Goal: Task Accomplishment & Management: Complete application form

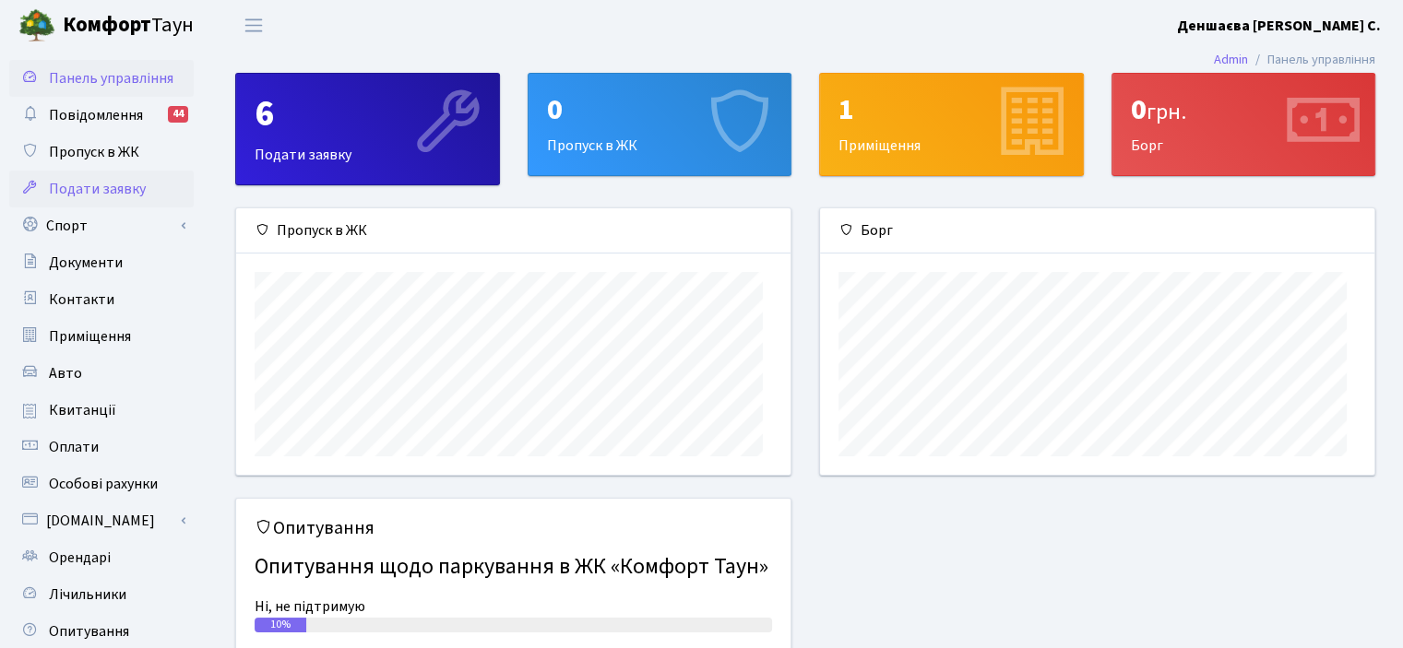
scroll to position [286, 553]
click at [133, 162] on span "Пропуск в ЖК" at bounding box center [94, 152] width 90 height 20
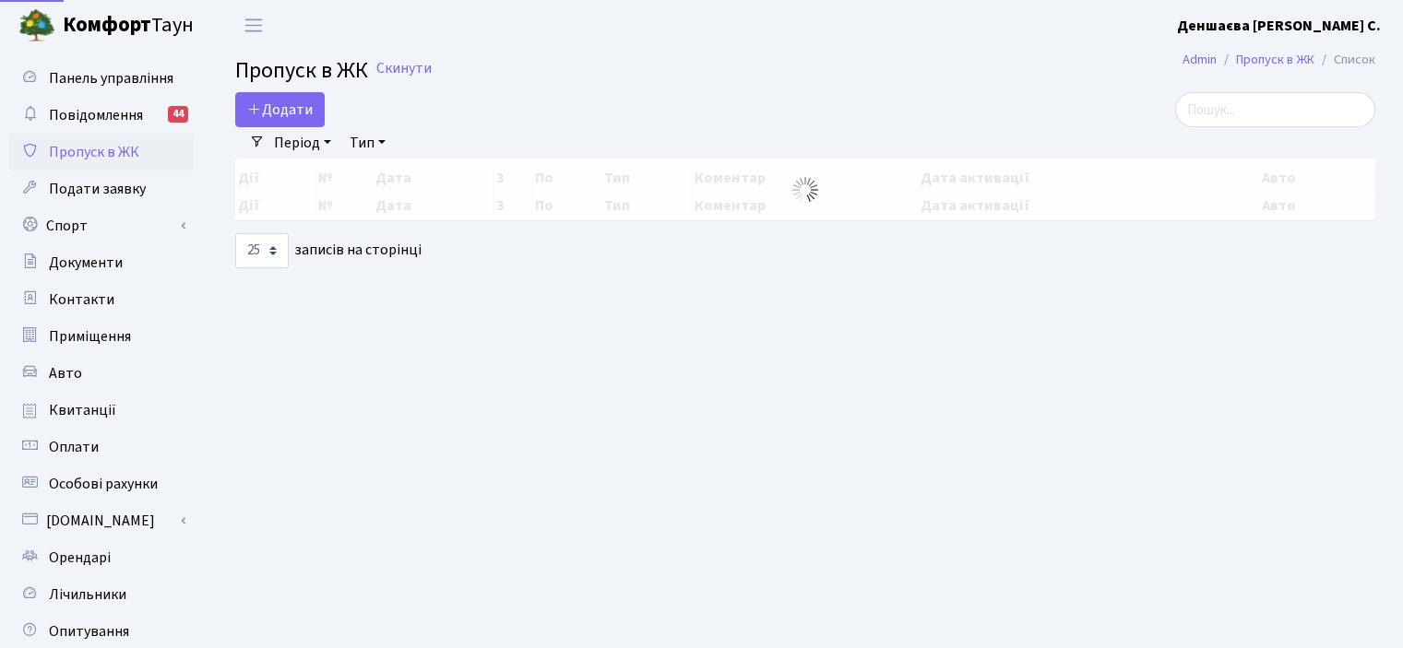
select select "25"
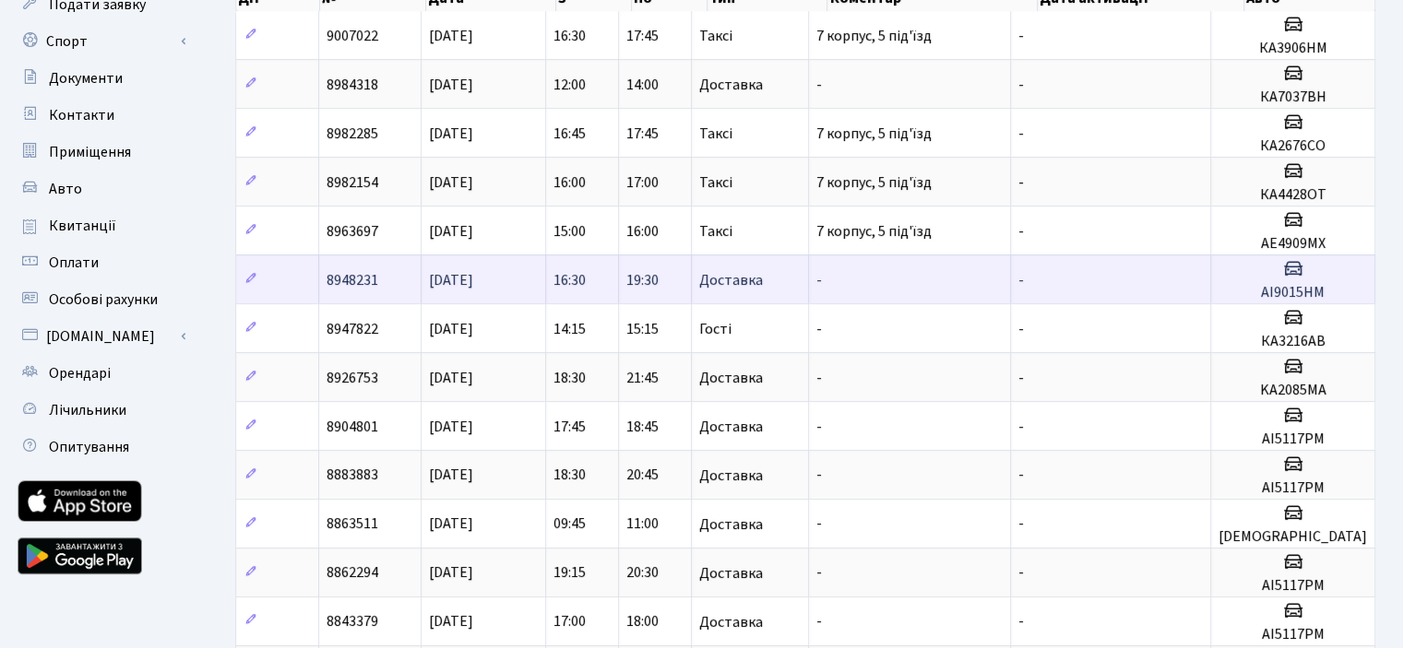
scroll to position [277, 0]
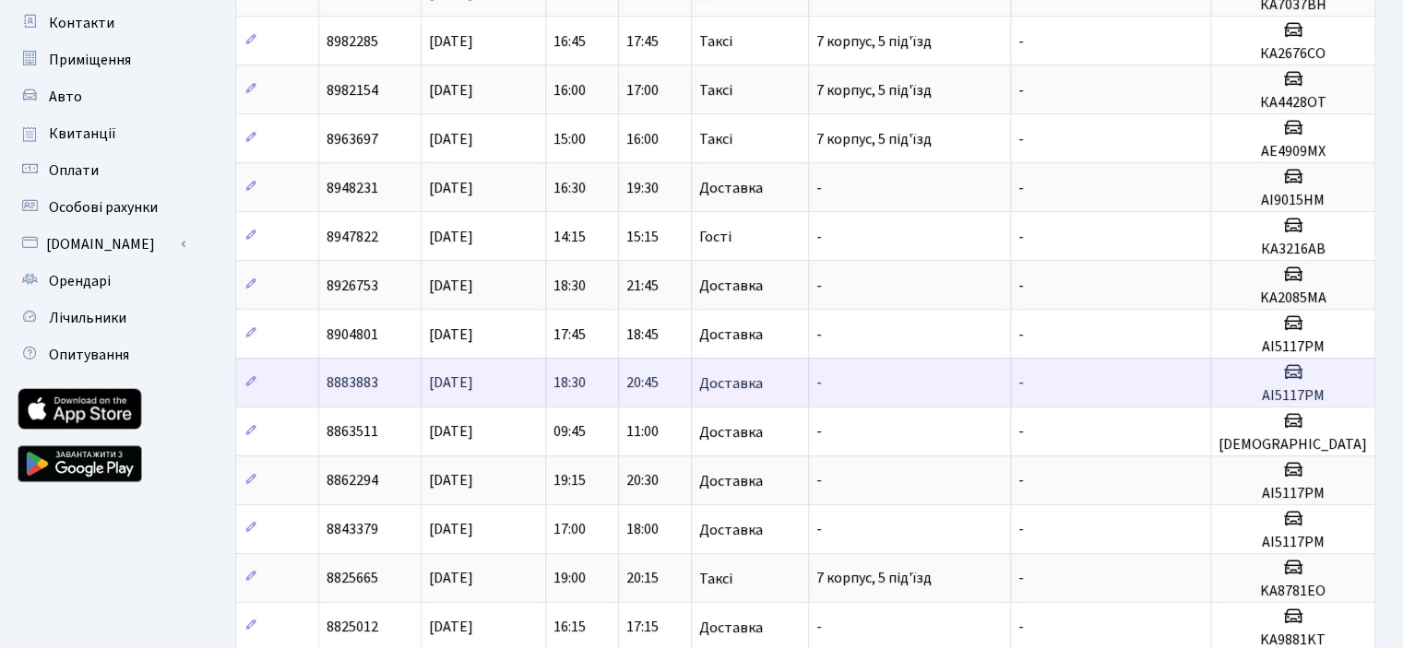
click at [763, 391] on span "Доставка" at bounding box center [731, 383] width 64 height 15
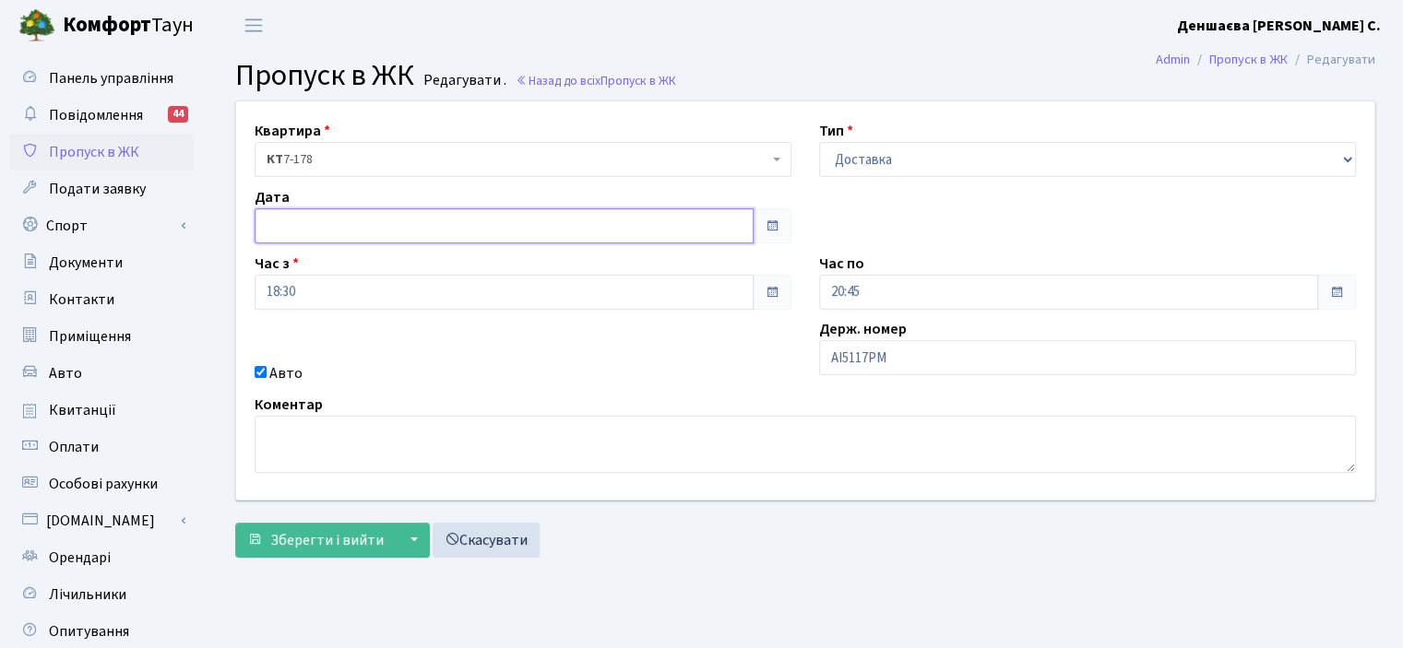
click at [290, 243] on input "text" at bounding box center [504, 225] width 499 height 35
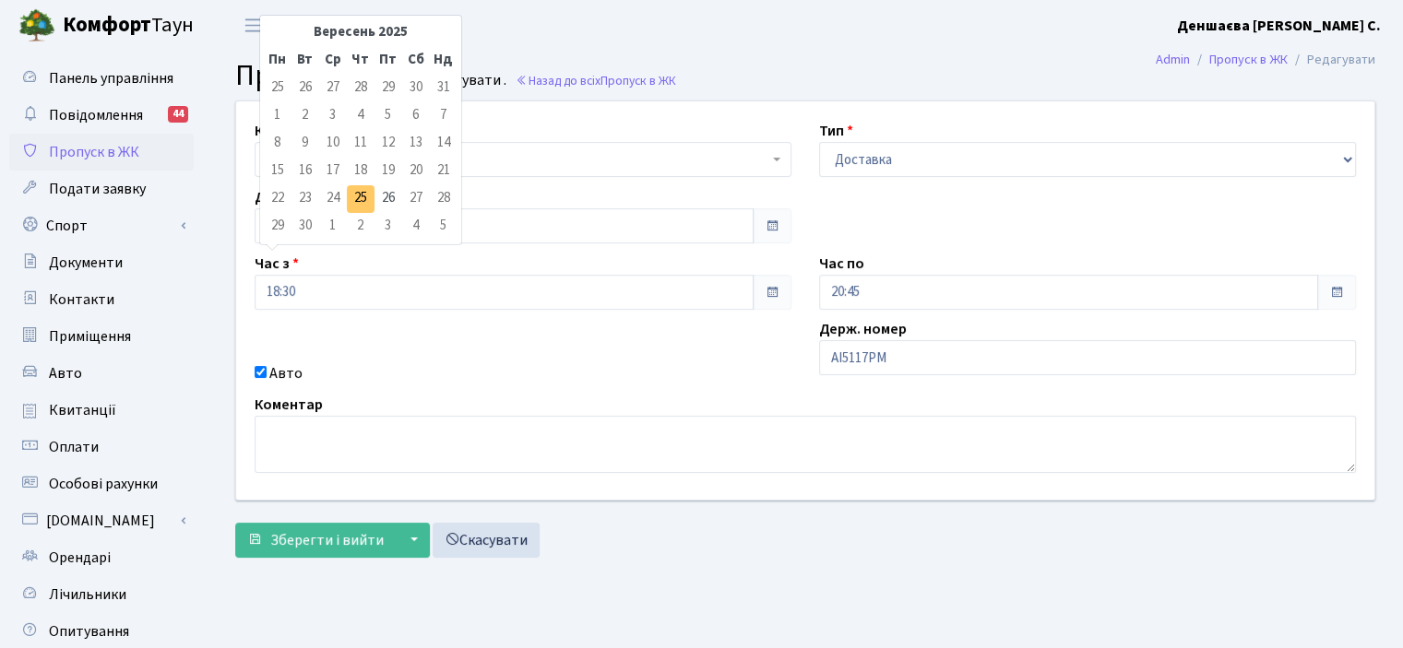
click at [370, 202] on td "25" at bounding box center [361, 199] width 28 height 28
type input "[DATE]"
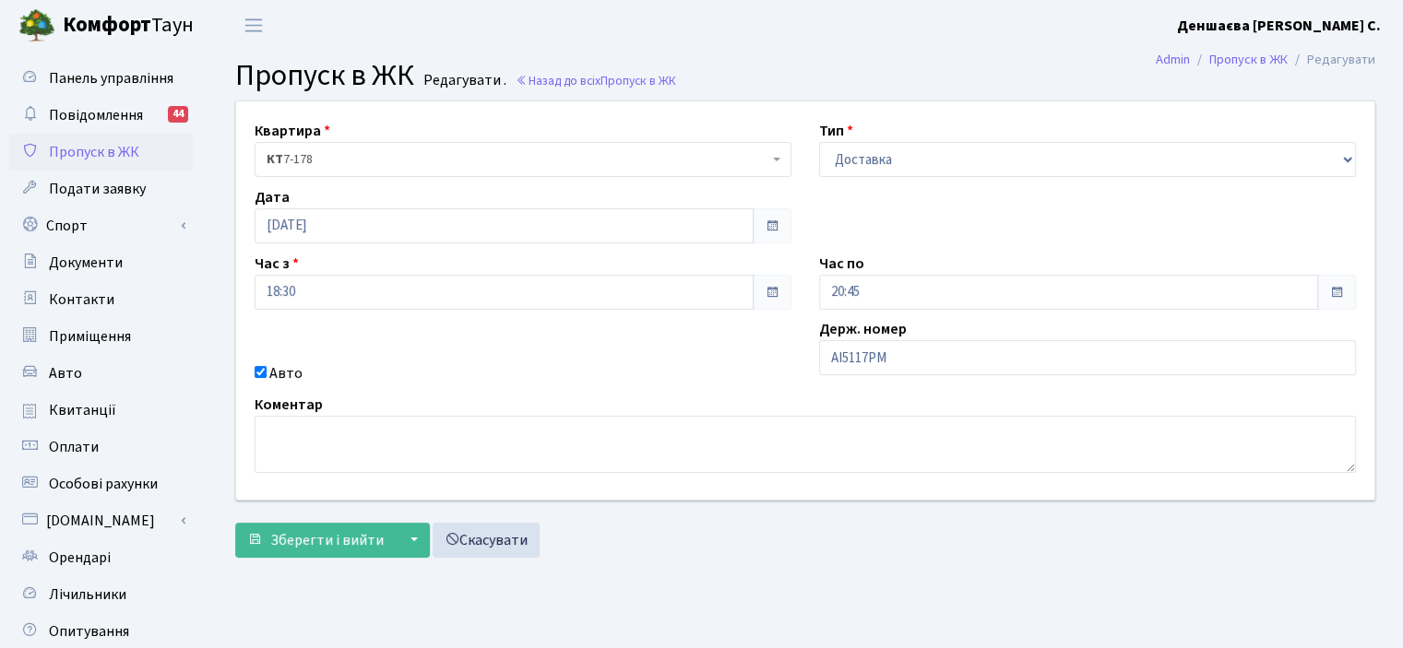
click at [764, 300] on span at bounding box center [771, 292] width 15 height 15
click at [752, 310] on span at bounding box center [771, 292] width 39 height 35
drag, startPoint x: 908, startPoint y: 432, endPoint x: 754, endPoint y: 427, distance: 154.1
click at [754, 427] on div "Квартира <b>КТ</b>&nbsp;&nbsp;&nbsp;&nbsp;7-178 КТ 7-178 Тип - Доставка Таксі Г…" at bounding box center [805, 300] width 1166 height 398
click at [140, 171] on link "Пропуск в ЖК" at bounding box center [101, 152] width 184 height 37
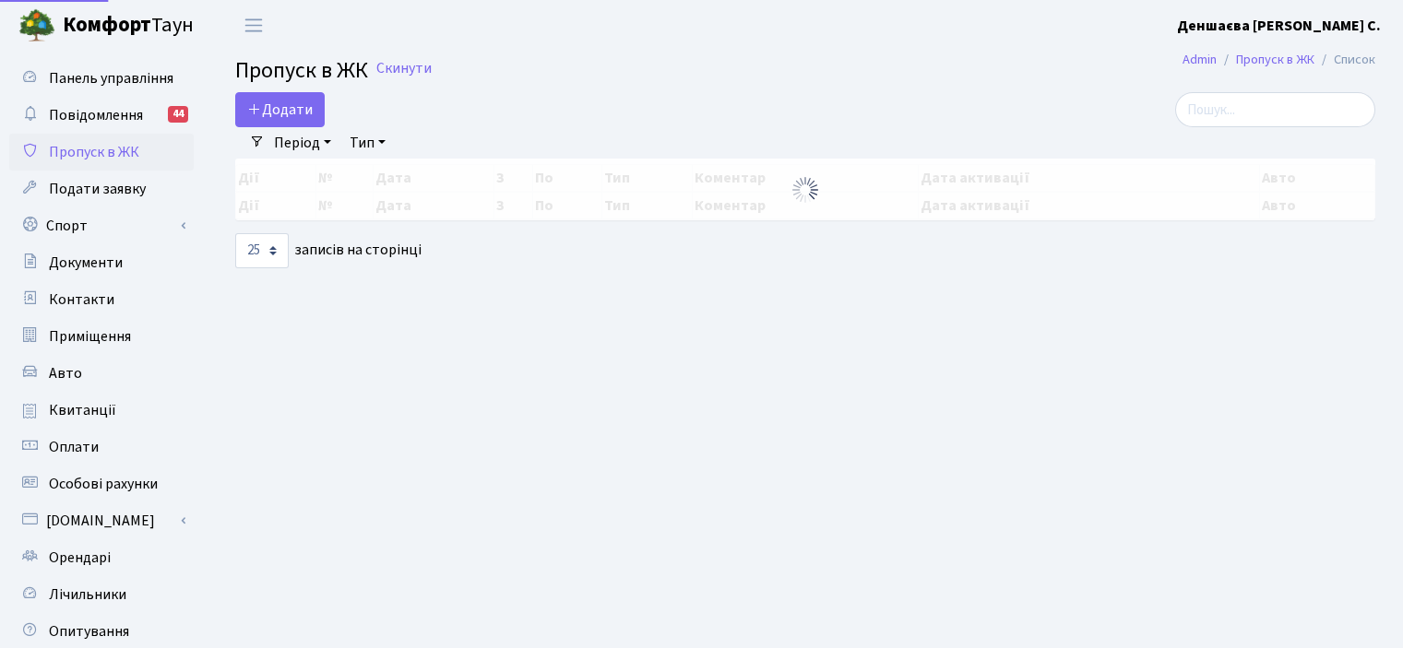
select select "25"
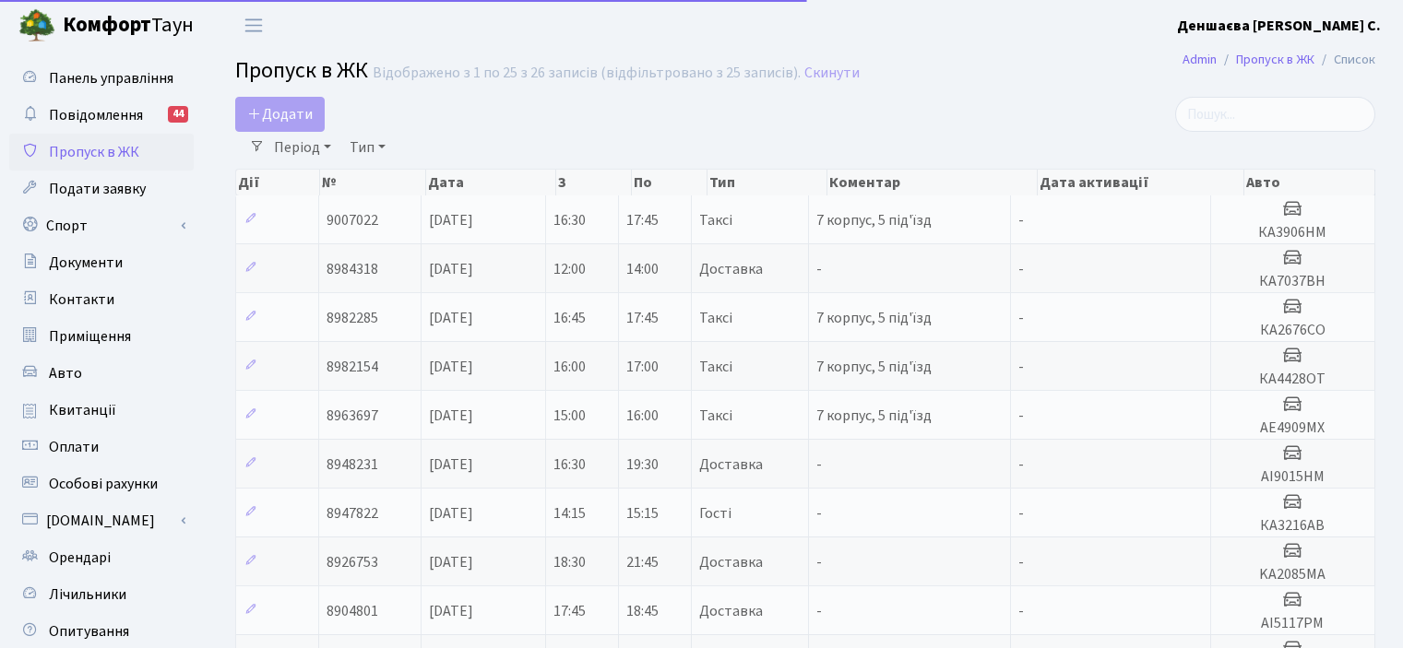
select select "25"
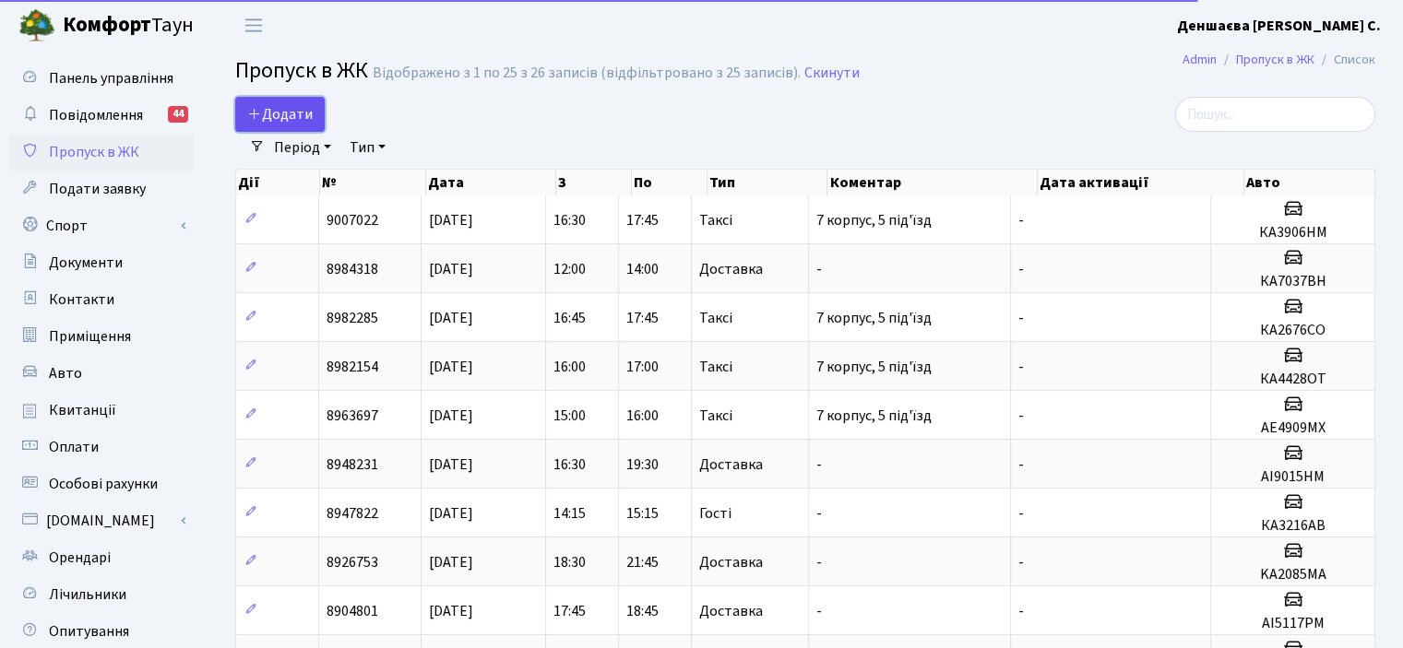
click at [262, 121] on icon at bounding box center [254, 113] width 15 height 15
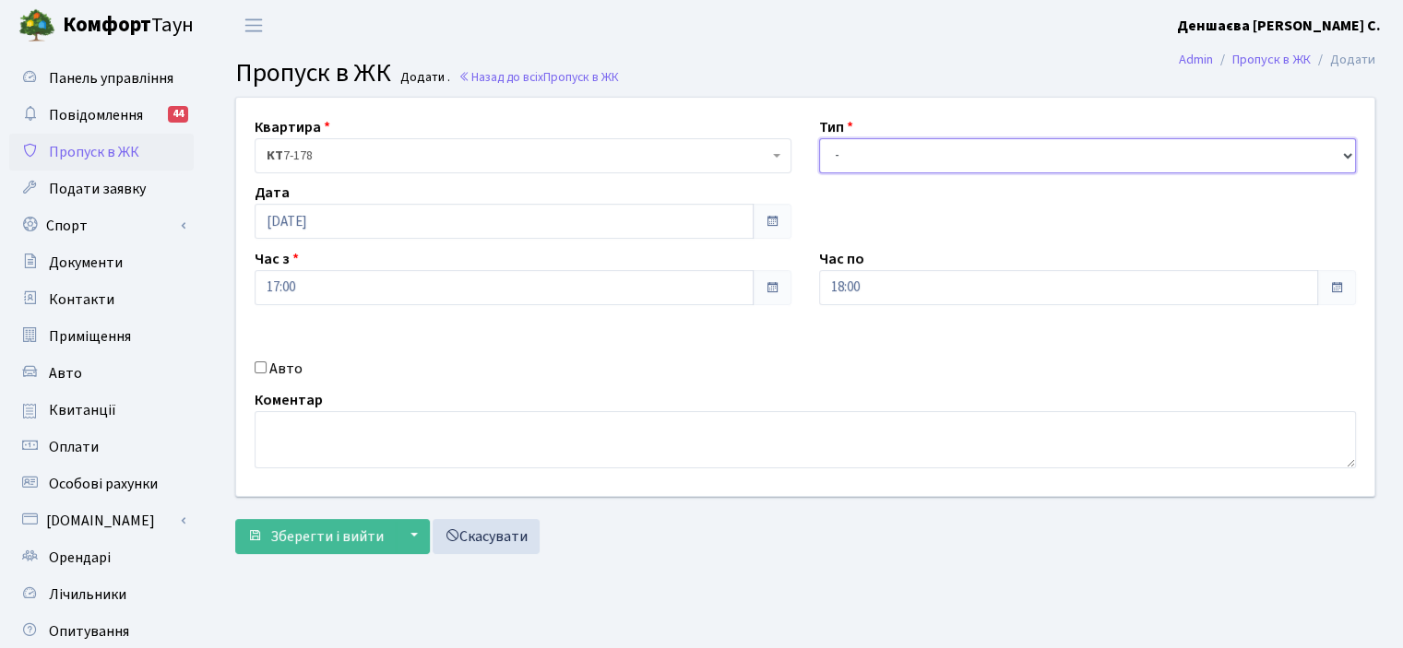
click at [888, 173] on select "- Доставка Таксі Гості Сервіс" at bounding box center [1087, 155] width 537 height 35
select select "1"
click at [819, 159] on select "- Доставка Таксі Гості Сервіс" at bounding box center [1087, 155] width 537 height 35
click at [272, 380] on div "Авто" at bounding box center [523, 369] width 564 height 22
click at [282, 380] on label "Авто" at bounding box center [285, 369] width 33 height 22
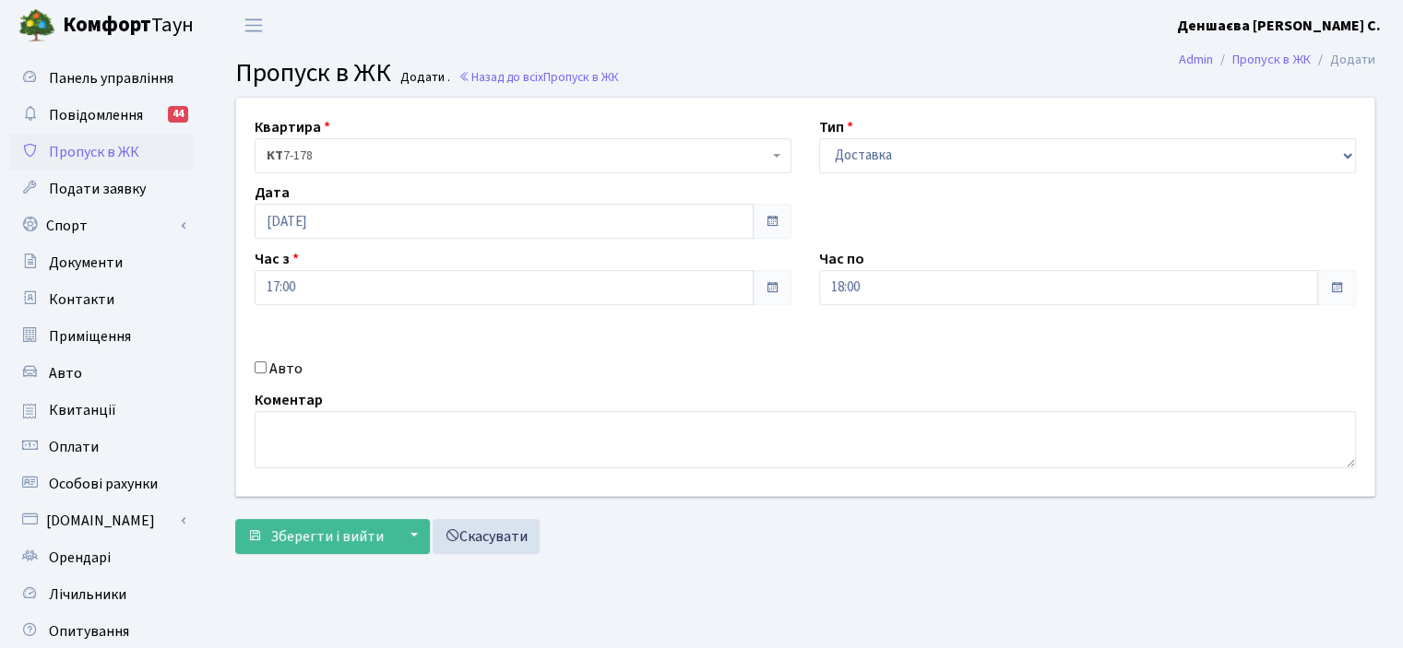
click at [266, 373] on input "Авто" at bounding box center [261, 367] width 12 height 12
checkbox input "true"
paste input "АІ5117РМ"
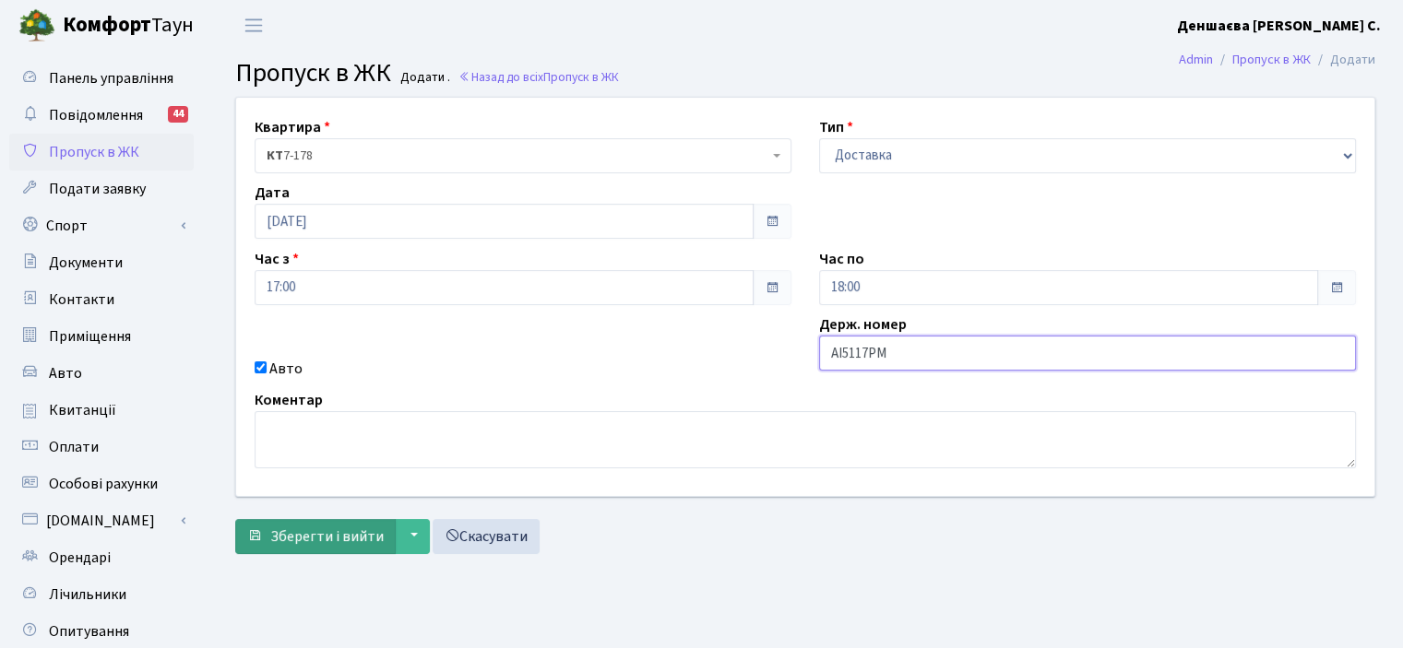
scroll to position [92, 0]
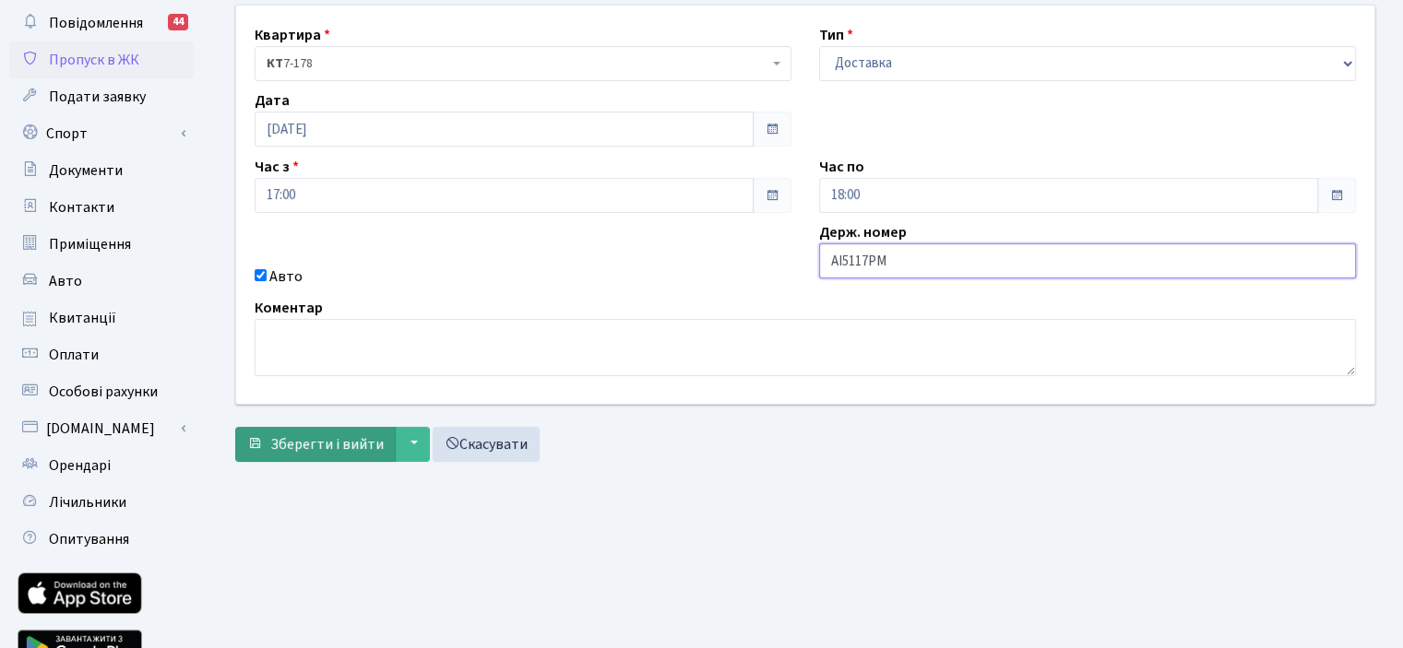
type input "АІ5117РМ"
click at [383, 455] on span "Зберегти і вийти" at bounding box center [326, 444] width 113 height 20
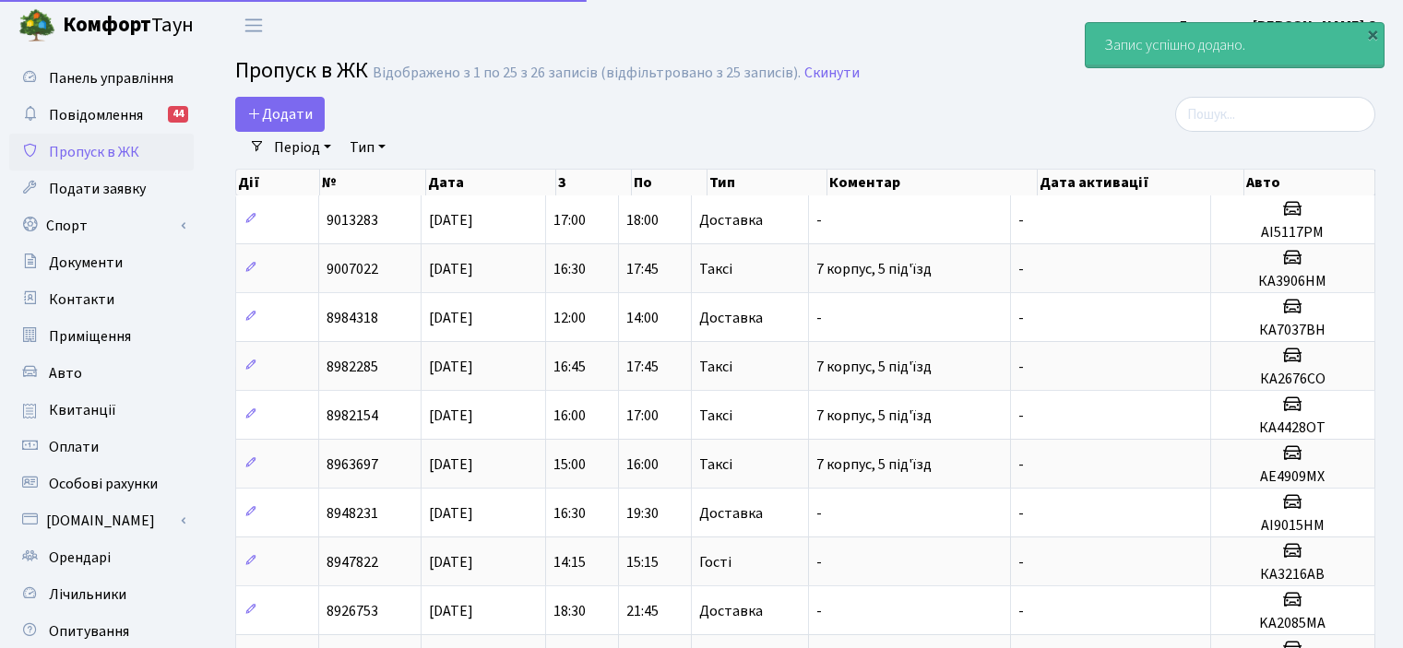
select select "25"
